Goal: Transaction & Acquisition: Purchase product/service

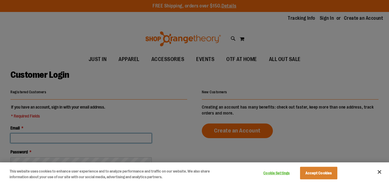
type input "**********"
click at [379, 175] on button "Close" at bounding box center [379, 171] width 13 height 13
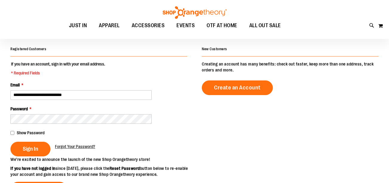
scroll to position [43, 0]
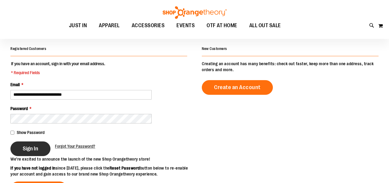
click at [23, 142] on button "Sign In" at bounding box center [30, 148] width 40 height 15
click at [30, 144] on button "Sign In" at bounding box center [30, 148] width 40 height 15
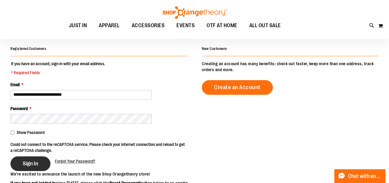
click at [22, 170] on button "Sign In" at bounding box center [30, 163] width 40 height 15
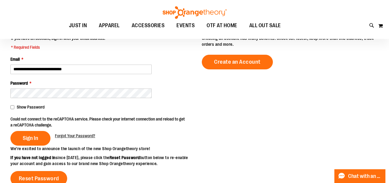
scroll to position [72, 0]
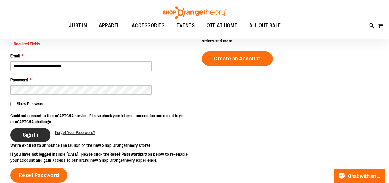
click at [38, 137] on button "Sign In" at bounding box center [30, 135] width 40 height 15
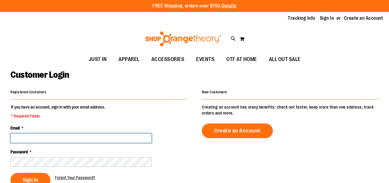
type input "**********"
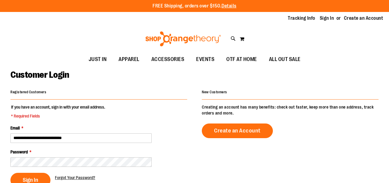
click at [128, 117] on div "**********" at bounding box center [194, 185] width 368 height 194
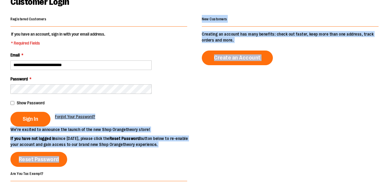
scroll to position [73, 0]
type input "**********"
click at [238, 101] on div "**********" at bounding box center [194, 118] width 368 height 206
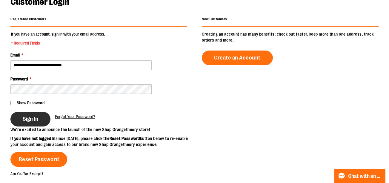
click at [36, 119] on span "Sign In" at bounding box center [31, 119] width 16 height 7
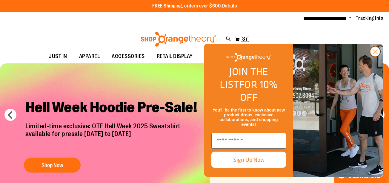
type input "**********"
click at [371, 56] on circle "Close dialog" at bounding box center [375, 52] width 10 height 10
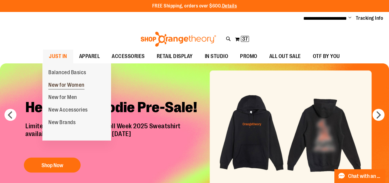
click at [72, 85] on span "New for Women" at bounding box center [66, 85] width 36 height 7
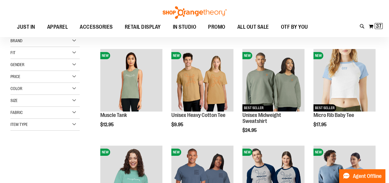
scroll to position [67, 0]
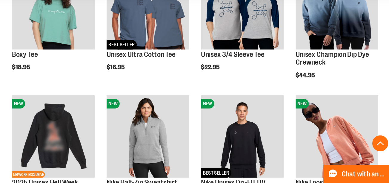
scroll to position [194, 0]
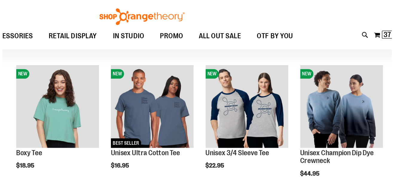
scroll to position [146, 0]
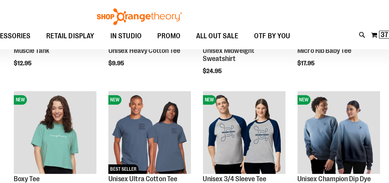
type input "**********"
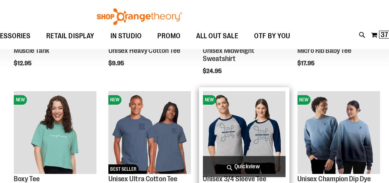
click at [297, 122] on span "Quickview" at bounding box center [274, 125] width 62 height 16
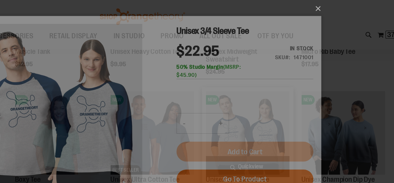
scroll to position [0, 0]
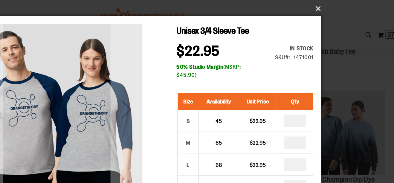
click at [328, 6] on button "×" at bounding box center [198, 6] width 269 height 13
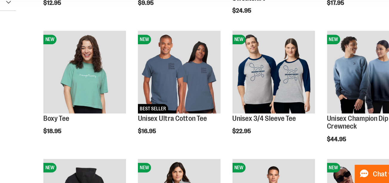
scroll to position [146, 0]
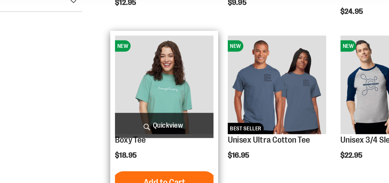
click at [140, 116] on img "product" at bounding box center [131, 100] width 62 height 62
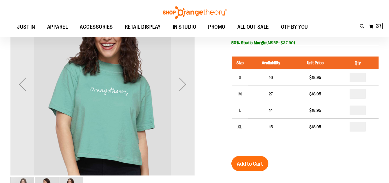
scroll to position [19, 0]
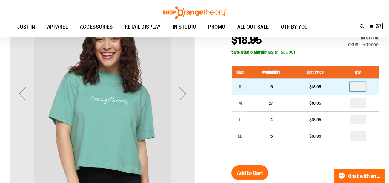
click at [363, 86] on input "number" at bounding box center [358, 87] width 16 height 10
type input "*"
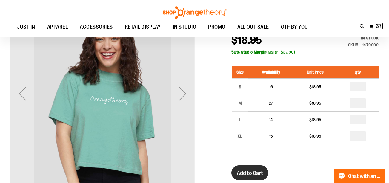
click at [255, 172] on span "Add to Cart" at bounding box center [250, 173] width 26 height 7
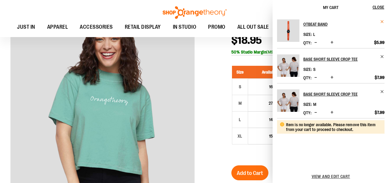
click at [382, 20] on span "Remove item" at bounding box center [382, 21] width 4 height 4
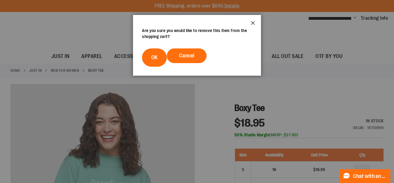
click at [252, 21] on button "Close" at bounding box center [253, 25] width 16 height 20
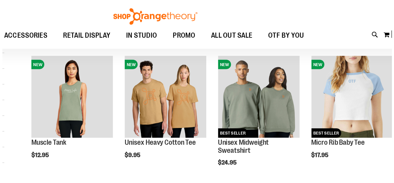
scroll to position [73, 0]
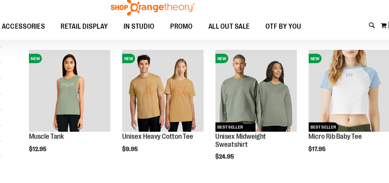
type input "**********"
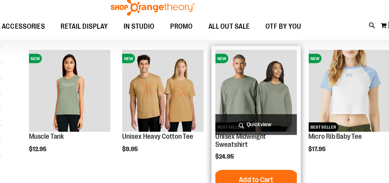
click at [244, 105] on span "Quickview" at bounding box center [274, 102] width 62 height 16
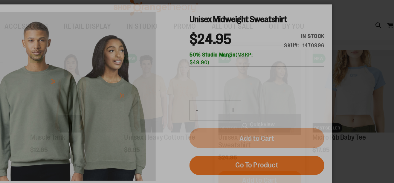
scroll to position [0, 0]
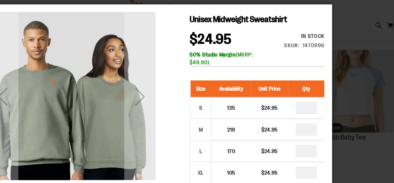
click at [356, 26] on div "×" at bounding box center [197, 89] width 394 height 183
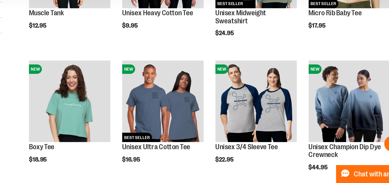
scroll to position [131, 0]
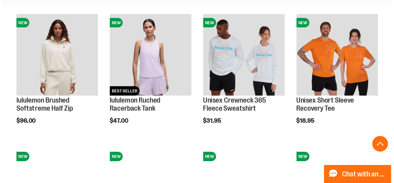
scroll to position [474, 0]
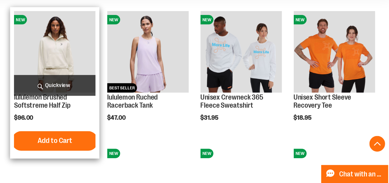
click at [143, 111] on span "Quickview" at bounding box center [131, 109] width 62 height 16
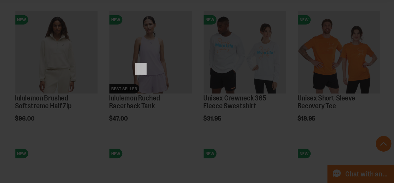
scroll to position [0, 0]
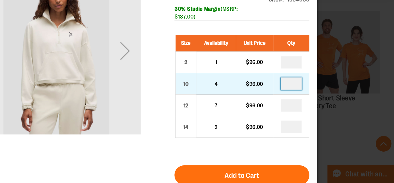
click at [217, 56] on input "number" at bounding box center [214, 54] width 16 height 10
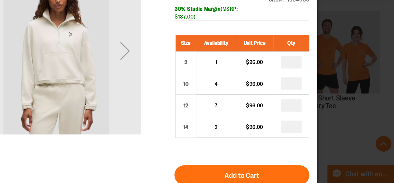
type input "*"
click at [223, 6] on div "30% Studio Margin (MSRP: $137.00)" at bounding box center [176, 0] width 103 height 12
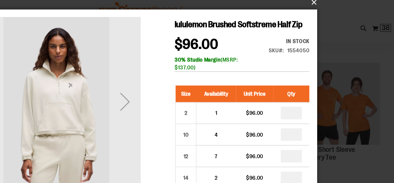
click at [326, 10] on button "×" at bounding box center [198, 6] width 269 height 13
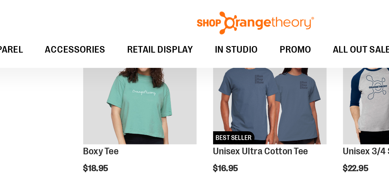
scroll to position [200, 0]
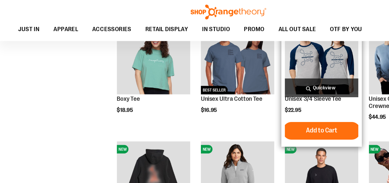
click at [240, 57] on div "NEW Unisex 3/4 Sleeve Tee $22.95 Quickview Add to Cart" at bounding box center [274, 71] width 68 height 109
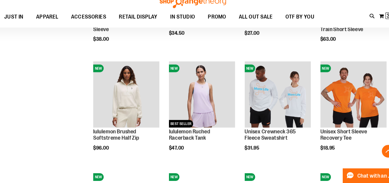
scroll to position [459, 0]
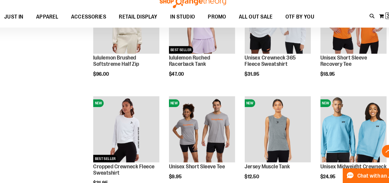
scroll to position [556, 0]
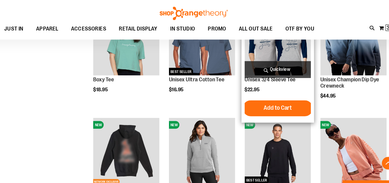
scroll to position [209, 0]
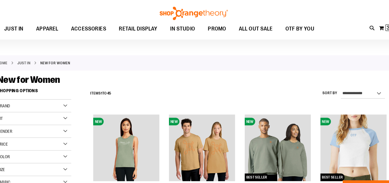
scroll to position [10, 0]
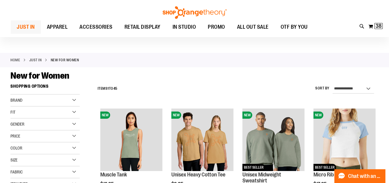
click at [25, 25] on span "JUST IN" at bounding box center [26, 26] width 18 height 13
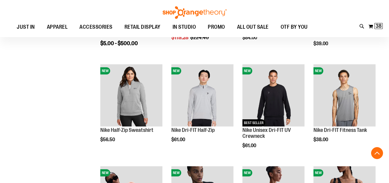
scroll to position [199, 0]
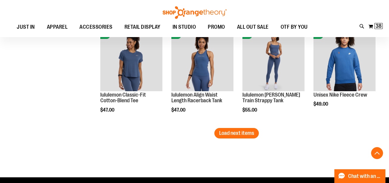
scroll to position [846, 0]
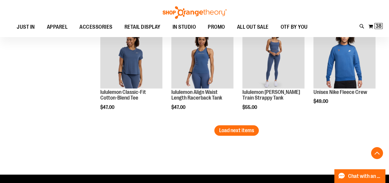
type input "**********"
click at [253, 130] on span "Load next items" at bounding box center [236, 130] width 35 height 6
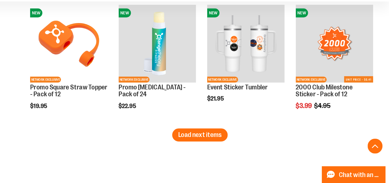
scroll to position [1142, 0]
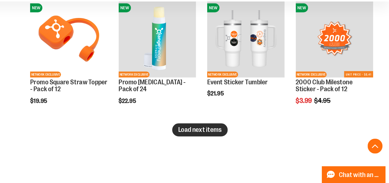
click at [248, 142] on span "Load next items" at bounding box center [236, 140] width 35 height 6
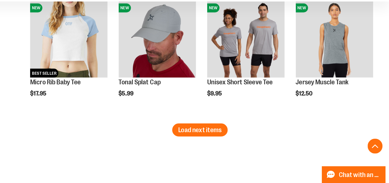
scroll to position [1459, 0]
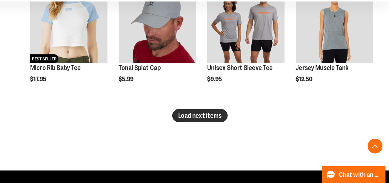
click at [251, 131] on span "Load next items" at bounding box center [236, 128] width 35 height 6
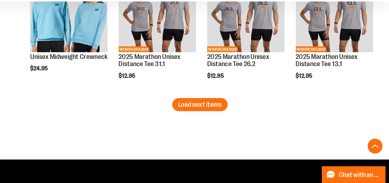
scroll to position [1774, 0]
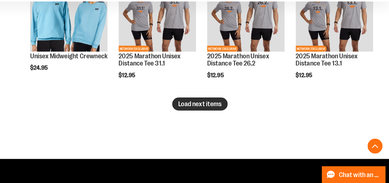
click at [255, 120] on button "Load next items" at bounding box center [237, 119] width 45 height 10
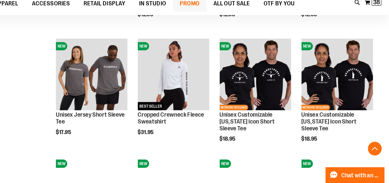
scroll to position [1834, 0]
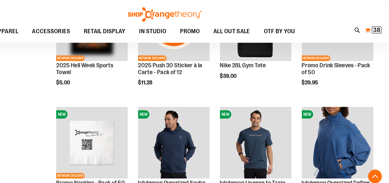
click at [379, 25] on span "38" at bounding box center [379, 26] width 6 height 6
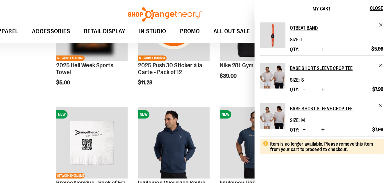
click at [259, 10] on div "Toggle Nav Search Popular Suggestions Advanced Search" at bounding box center [194, 18] width 389 height 37
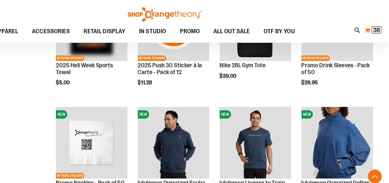
click at [368, 27] on button "My Cart 38 38 items" at bounding box center [375, 27] width 15 height 10
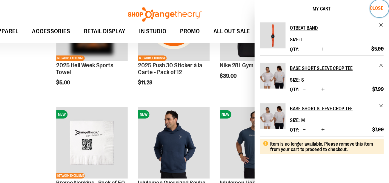
click at [380, 10] on button "Close" at bounding box center [381, 7] width 16 height 15
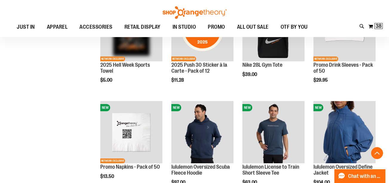
scroll to position [668, 0]
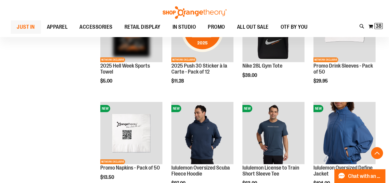
click at [25, 28] on span "JUST IN" at bounding box center [26, 26] width 18 height 13
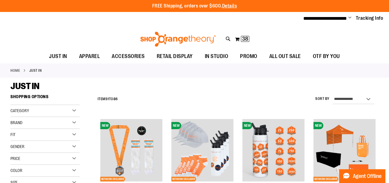
type input "**********"
click at [90, 54] on span "APPAREL" at bounding box center [89, 56] width 21 height 13
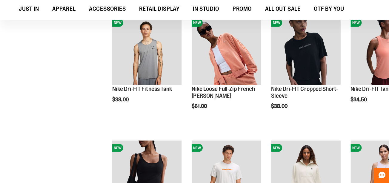
scroll to position [217, 0]
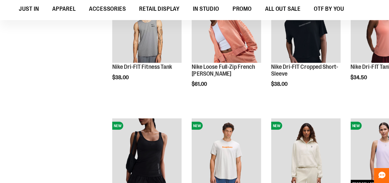
type input "**********"
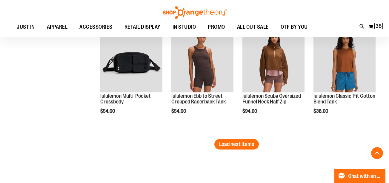
scroll to position [984, 0]
click at [228, 141] on span "Load next items" at bounding box center [236, 144] width 35 height 6
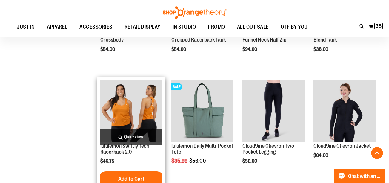
click at [164, 145] on div "lululemon Swiftly Tech Racerback 2.0 $46.75 [GEOGRAPHIC_DATA]" at bounding box center [131, 134] width 68 height 115
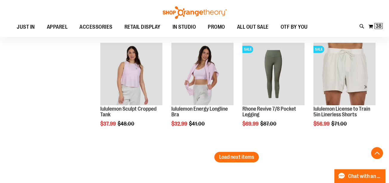
scroll to position [1309, 0]
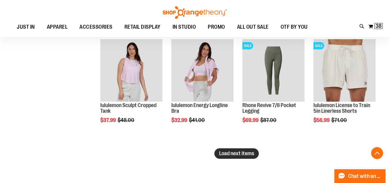
click at [235, 157] on button "Load next items" at bounding box center [237, 153] width 45 height 10
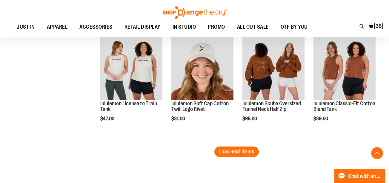
scroll to position [1647, 0]
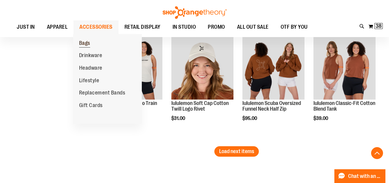
click at [89, 44] on span "Bags" at bounding box center [84, 43] width 11 height 7
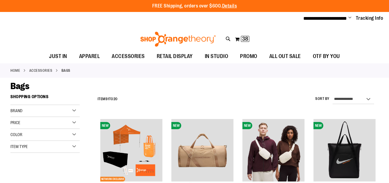
type input "**********"
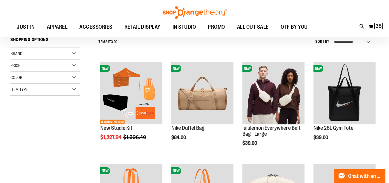
scroll to position [60, 0]
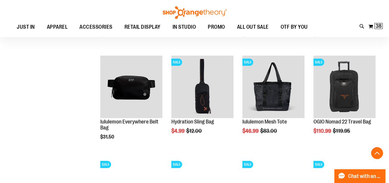
scroll to position [373, 0]
